Goal: Navigation & Orientation: Find specific page/section

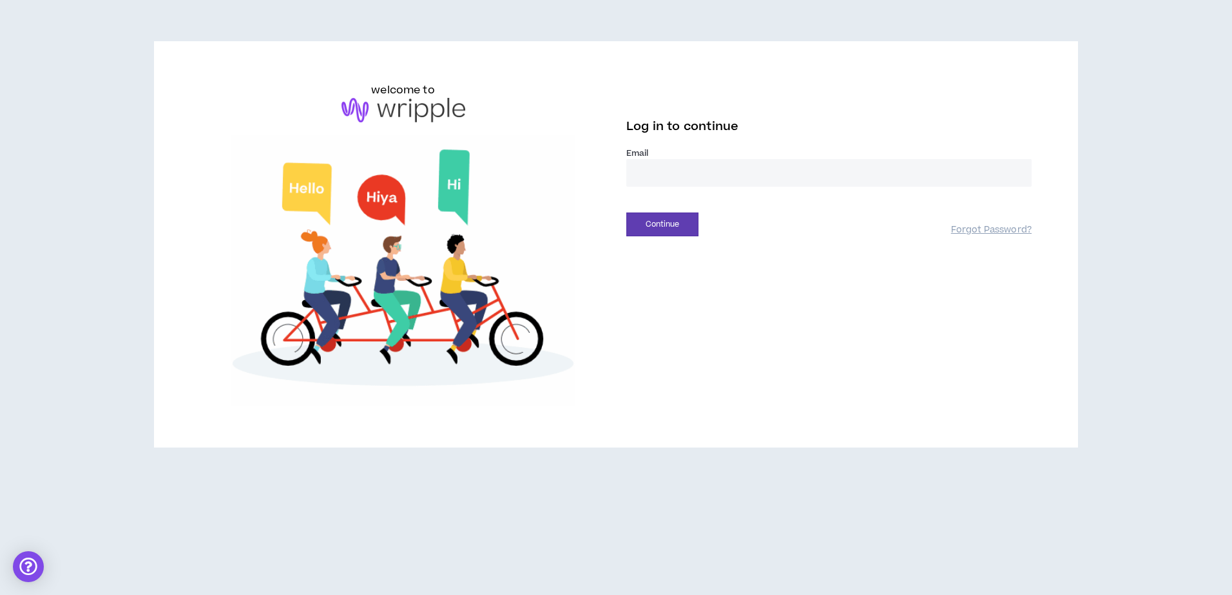
click at [747, 171] on input "email" at bounding box center [828, 173] width 405 height 28
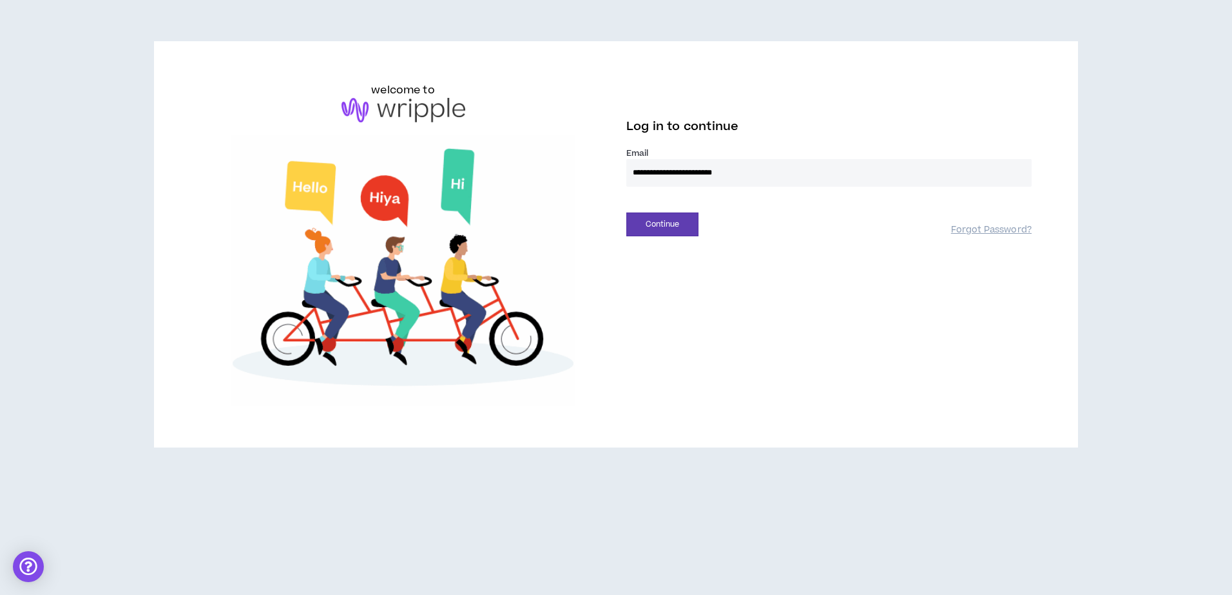
type input "**********"
click at [667, 199] on div "**********" at bounding box center [828, 176] width 405 height 56
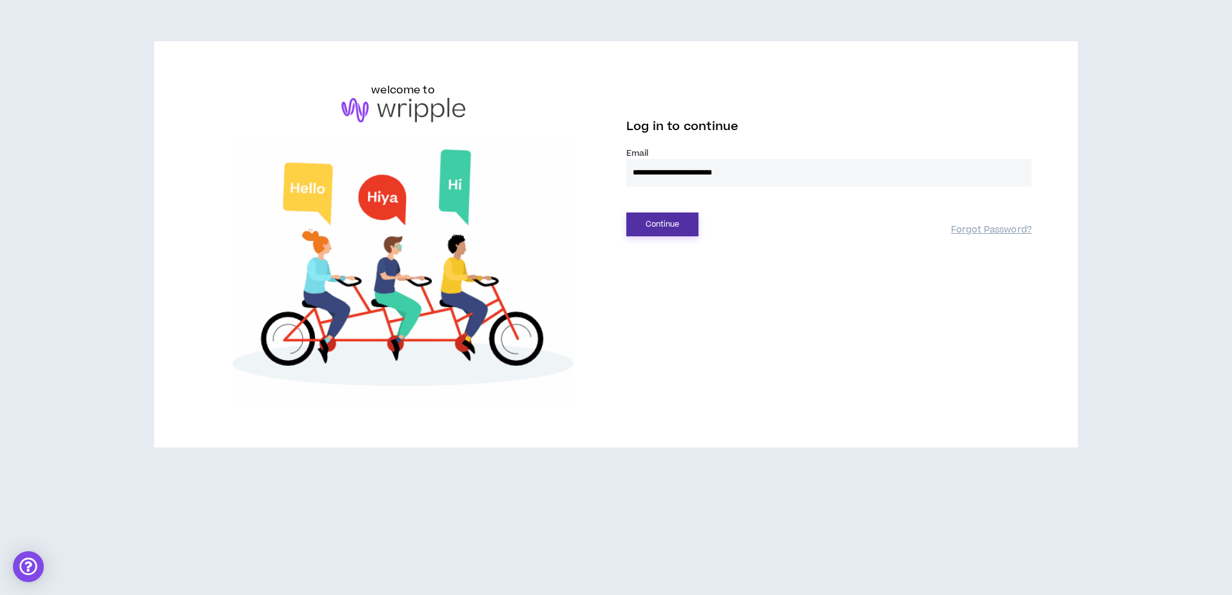
click at [678, 220] on button "Continue" at bounding box center [662, 225] width 72 height 24
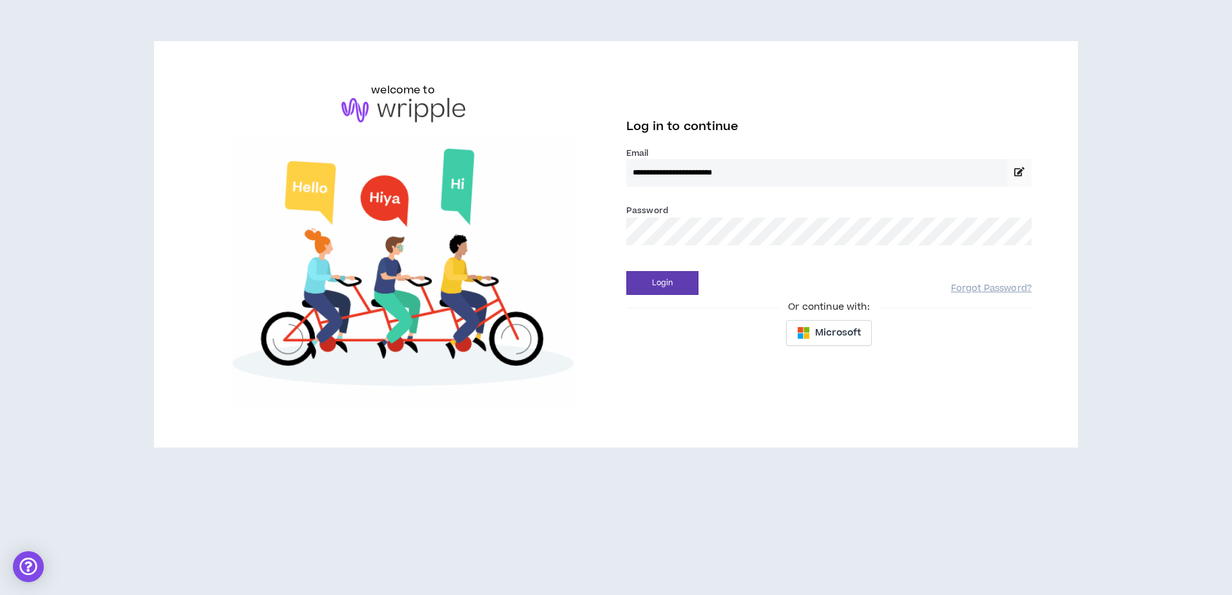
click at [626, 271] on button "Login" at bounding box center [662, 283] width 72 height 24
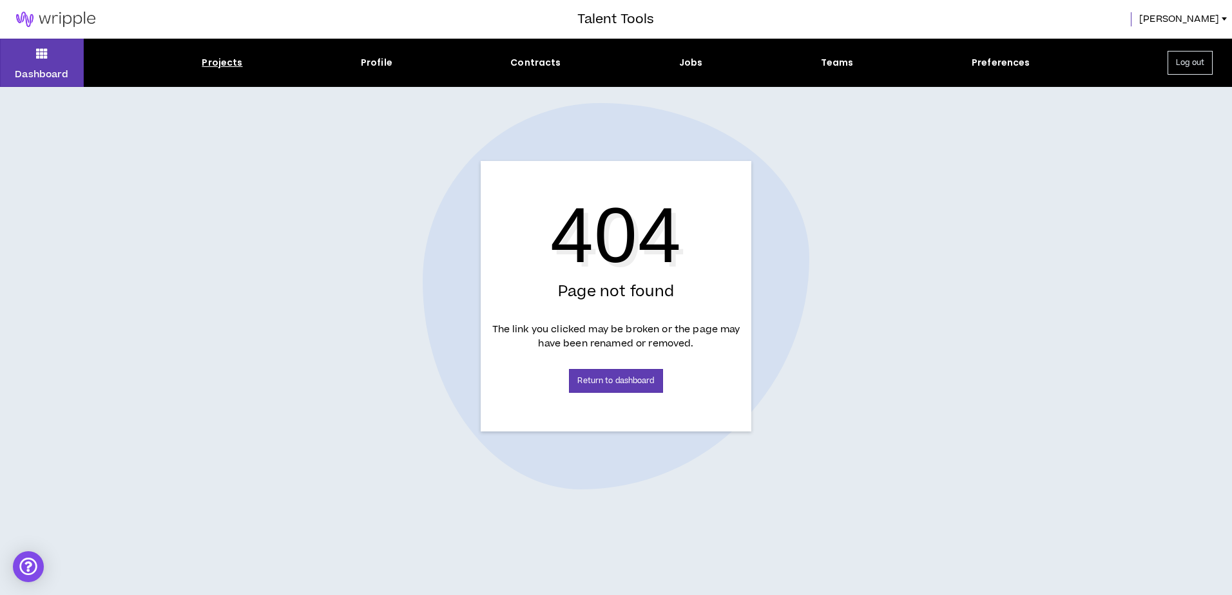
click at [234, 59] on div "Projects" at bounding box center [222, 63] width 41 height 14
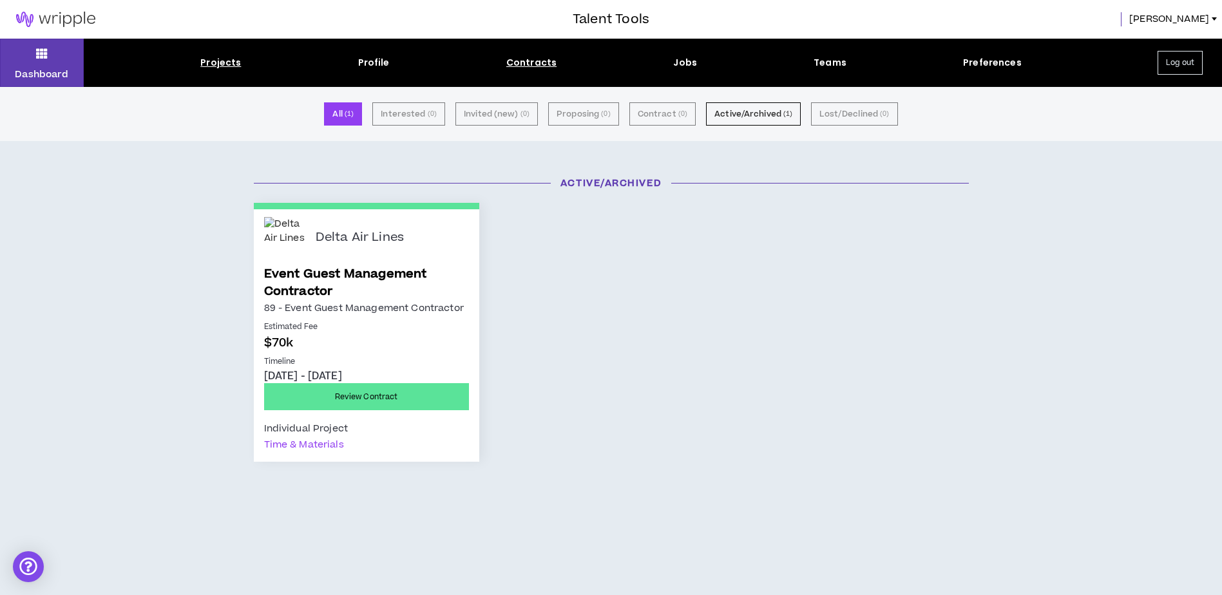
click at [546, 64] on div "Contracts" at bounding box center [531, 63] width 50 height 14
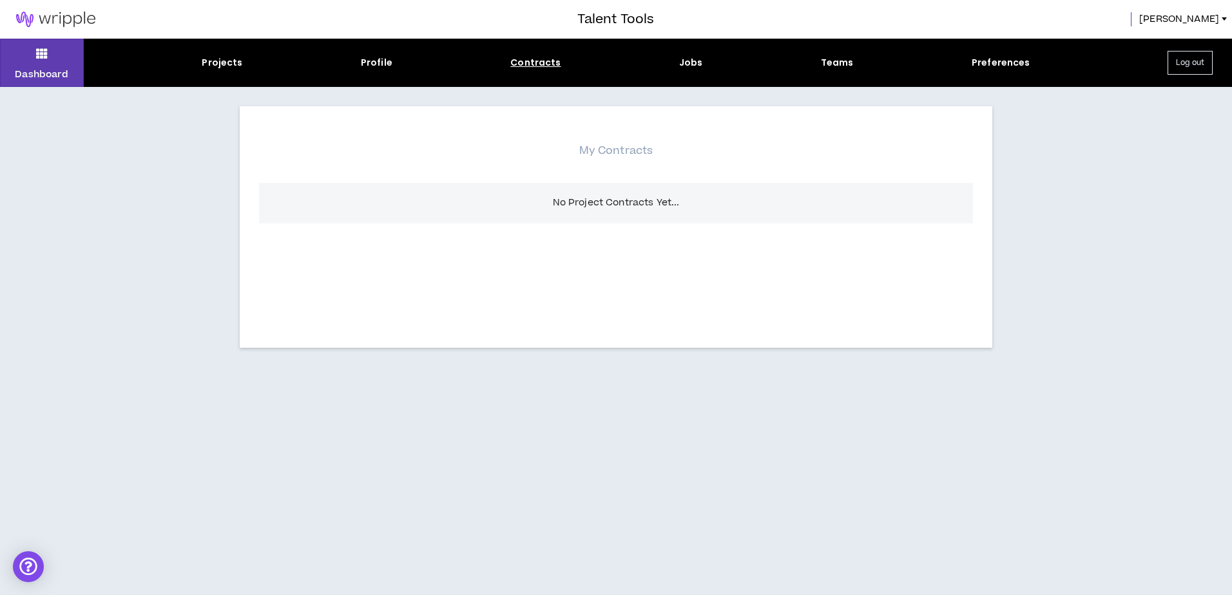
click at [235, 67] on div "Projects" at bounding box center [222, 63] width 41 height 14
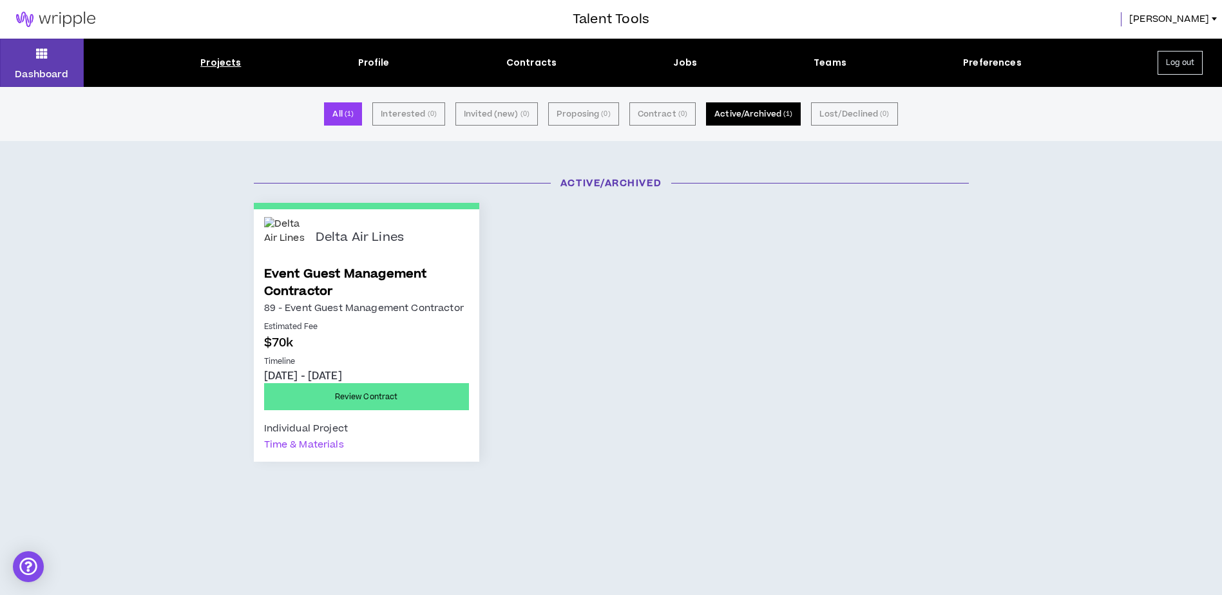
click at [783, 107] on button "Active/Archived ( 1 )" at bounding box center [753, 113] width 95 height 23
click at [539, 68] on div "Contracts" at bounding box center [531, 63] width 50 height 14
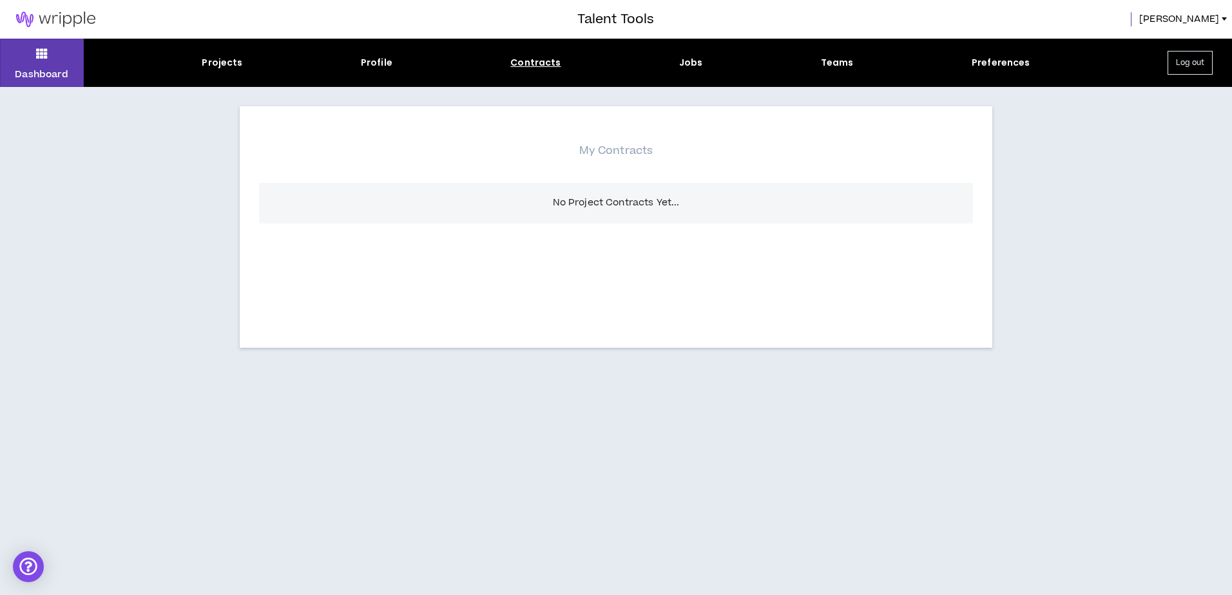
click at [243, 59] on div "Projects Profile Contracts Jobs Teams Preferences" at bounding box center [616, 63] width 1064 height 14
click at [239, 67] on div "Projects" at bounding box center [222, 63] width 41 height 14
